Goal: Information Seeking & Learning: Find specific fact

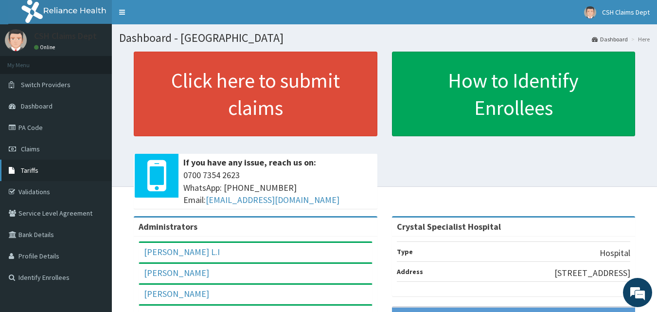
click at [35, 173] on span "Tariffs" at bounding box center [30, 170] width 18 height 9
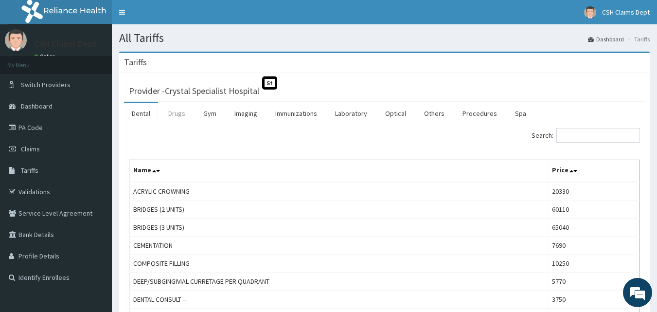
click at [179, 114] on link "Drugs" at bounding box center [176, 113] width 33 height 20
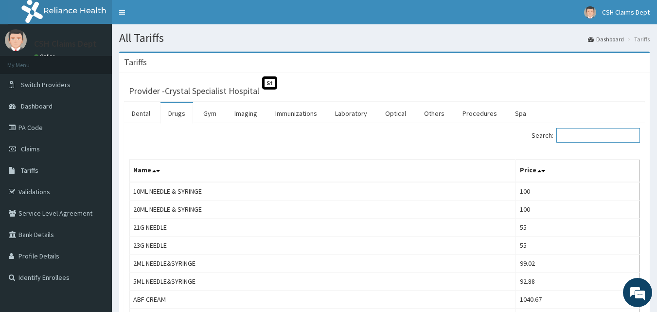
click at [594, 136] on input "Search:" at bounding box center [598, 135] width 84 height 15
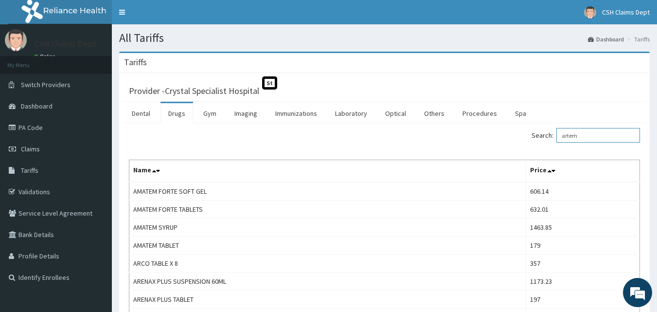
drag, startPoint x: 598, startPoint y: 129, endPoint x: 493, endPoint y: 60, distance: 126.1
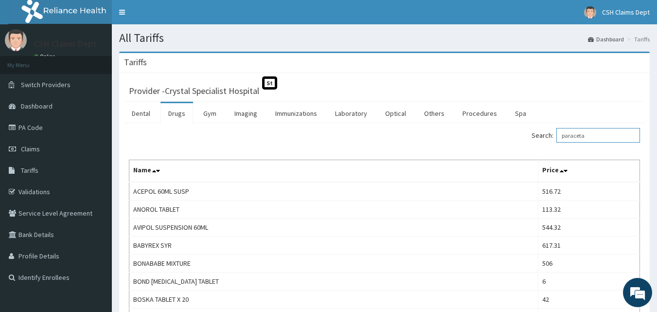
click at [602, 132] on input "paraceta" at bounding box center [598, 135] width 84 height 15
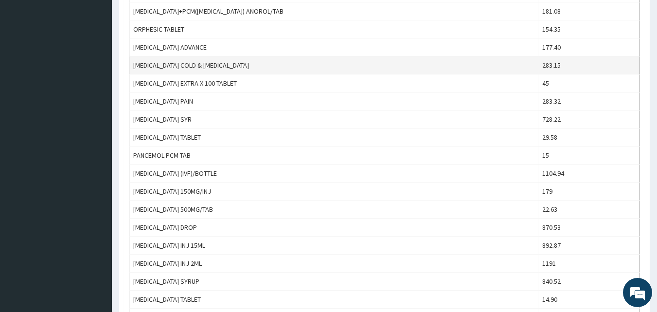
scroll to position [632, 0]
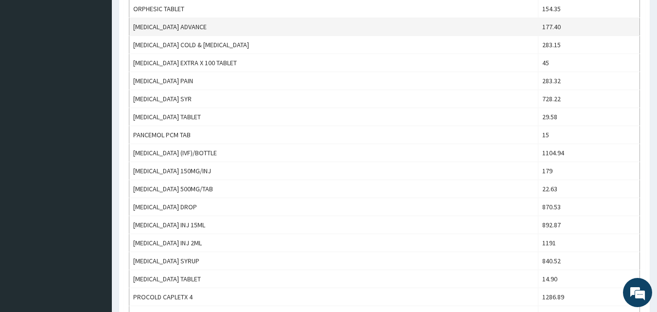
click at [606, 35] on td "177.40" at bounding box center [589, 27] width 102 height 18
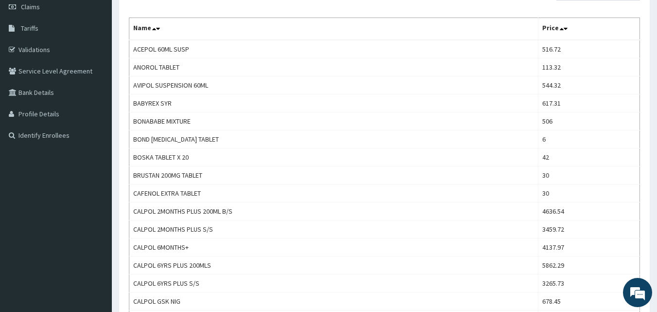
scroll to position [0, 0]
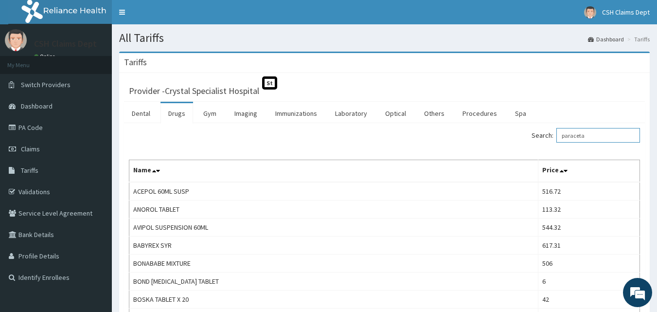
click at [593, 135] on input "paraceta" at bounding box center [598, 135] width 84 height 15
click at [594, 135] on input "paraceta" at bounding box center [598, 135] width 84 height 15
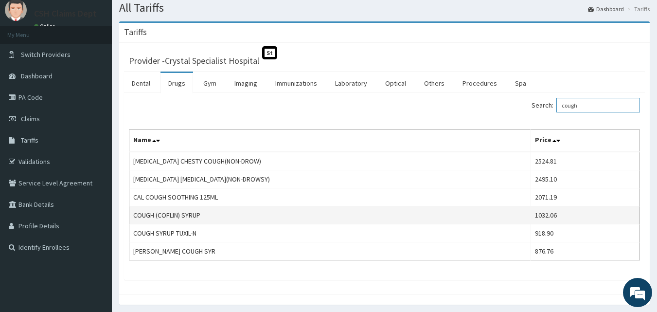
scroll to position [65, 0]
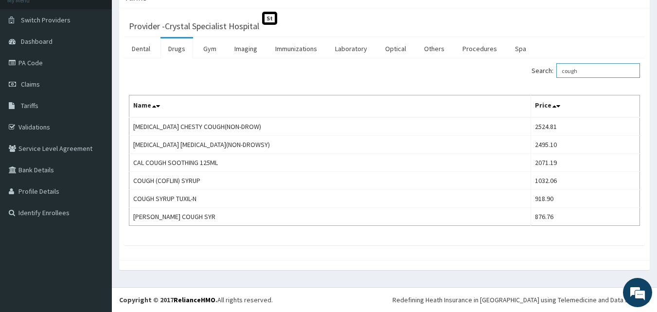
click at [609, 68] on input "cough" at bounding box center [598, 70] width 84 height 15
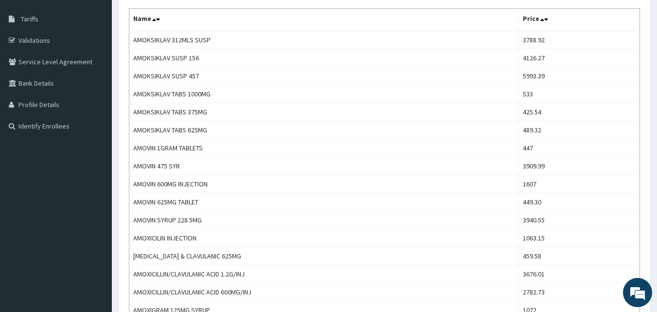
scroll to position [0, 0]
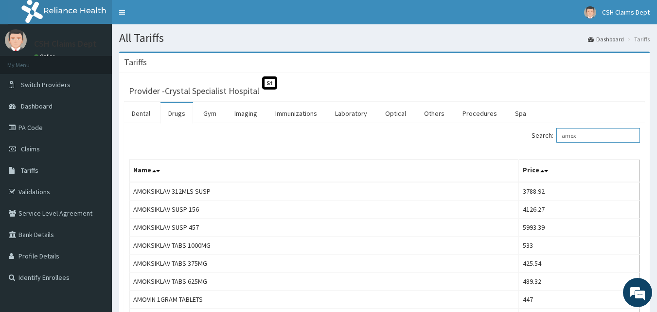
click at [602, 137] on input "amox" at bounding box center [598, 135] width 84 height 15
click at [602, 136] on input "amox" at bounding box center [598, 135] width 84 height 15
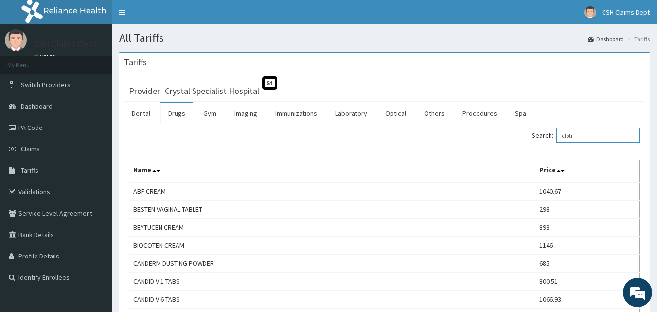
click at [586, 135] on input "clotr" at bounding box center [598, 135] width 84 height 15
click at [587, 135] on input "clotr" at bounding box center [598, 135] width 84 height 15
click at [588, 135] on input "clotr" at bounding box center [598, 135] width 84 height 15
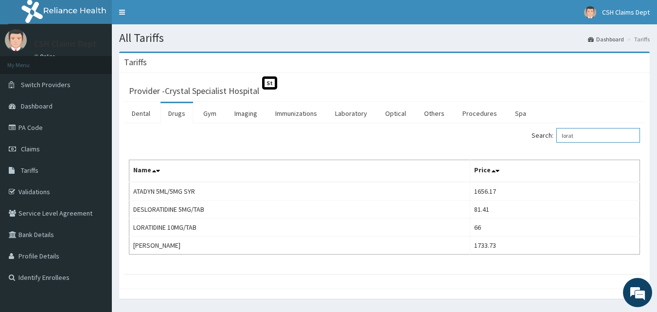
click at [591, 137] on input "lorat" at bounding box center [598, 135] width 84 height 15
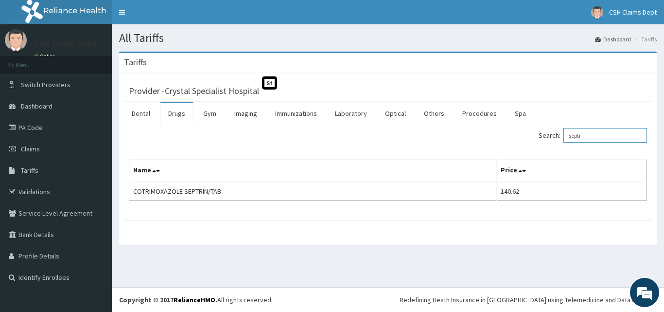
click at [608, 135] on input "septr" at bounding box center [606, 135] width 84 height 15
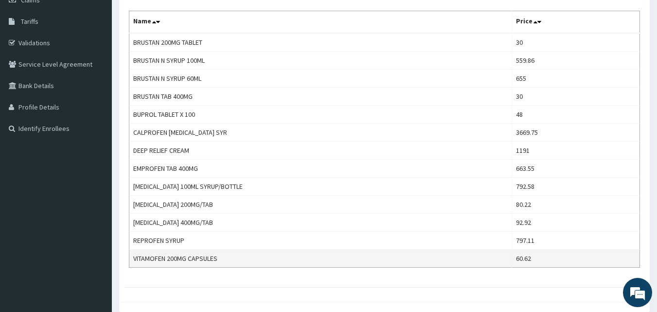
scroll to position [191, 0]
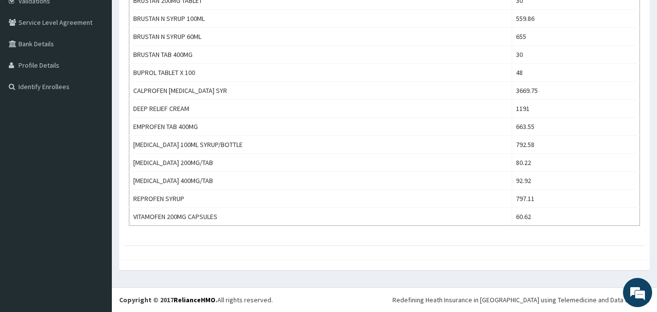
type input "ibupro"
